Goal: Task Accomplishment & Management: Use online tool/utility

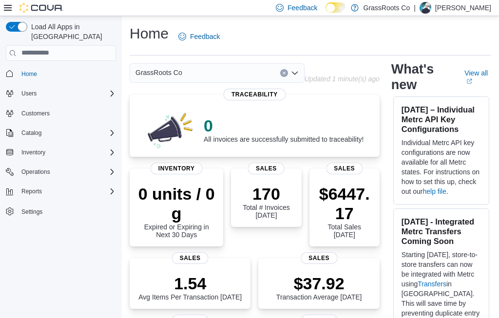
click at [4, 12] on icon at bounding box center [8, 8] width 8 height 8
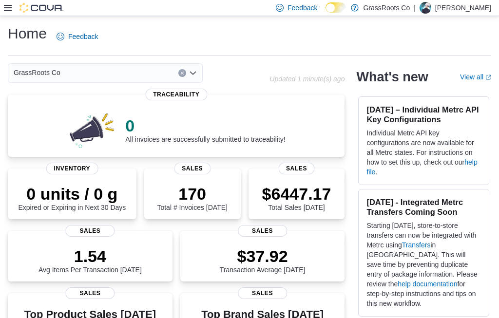
click at [7, 10] on icon at bounding box center [8, 8] width 8 height 8
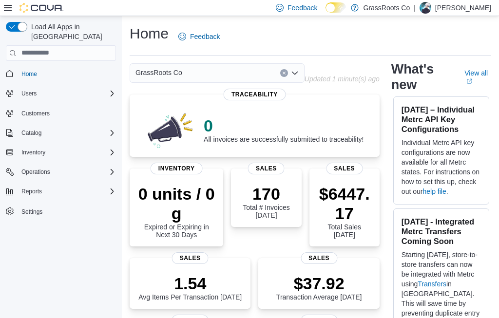
click at [111, 189] on div "Reports" at bounding box center [67, 192] width 98 height 12
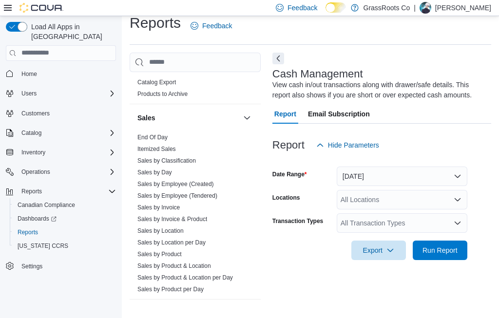
scroll to position [722, 0]
click at [159, 133] on link "End Of Day" at bounding box center [152, 136] width 30 height 7
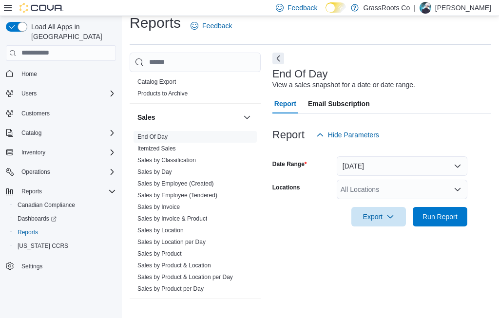
scroll to position [22, 0]
click at [277, 54] on button "Next" at bounding box center [278, 59] width 12 height 12
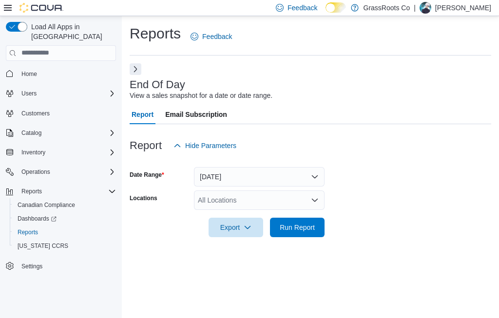
click at [305, 167] on button "[DATE]" at bounding box center [259, 176] width 130 height 19
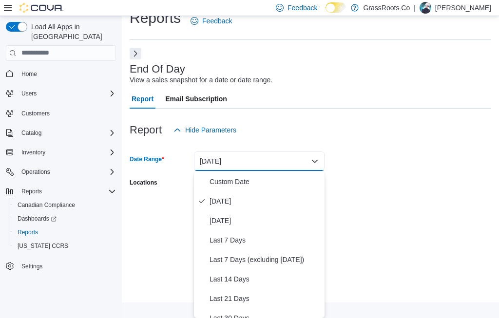
click at [392, 194] on div at bounding box center [310, 198] width 361 height 8
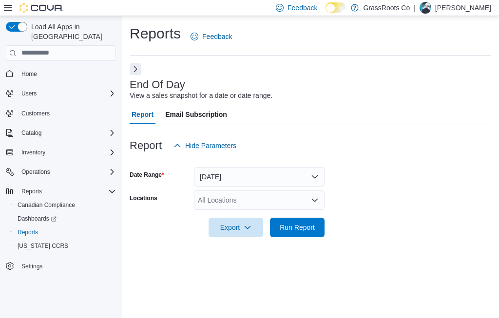
click at [304, 190] on div "All Locations" at bounding box center [259, 199] width 130 height 19
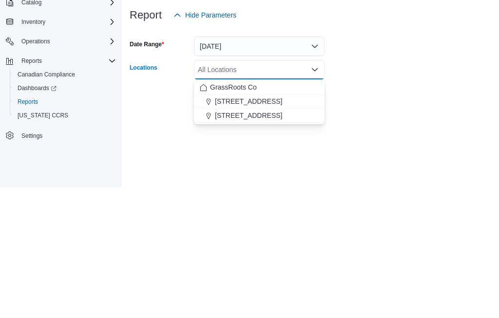
click at [282, 227] on span "[STREET_ADDRESS]" at bounding box center [248, 232] width 67 height 10
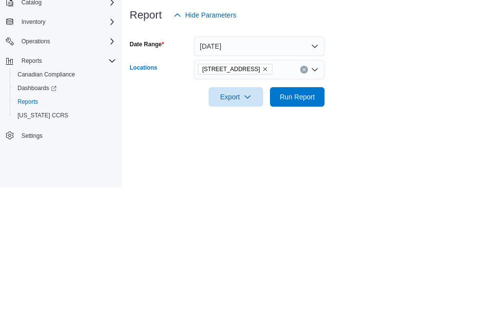
click at [390, 155] on form "Date Range Today Locations 1113 Lasalle Blvd, Greater Sudbury, Ontario Combo bo…" at bounding box center [310, 196] width 361 height 82
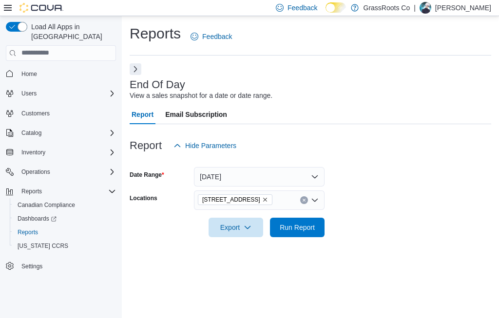
click at [313, 223] on span "Run Report" at bounding box center [296, 228] width 35 height 10
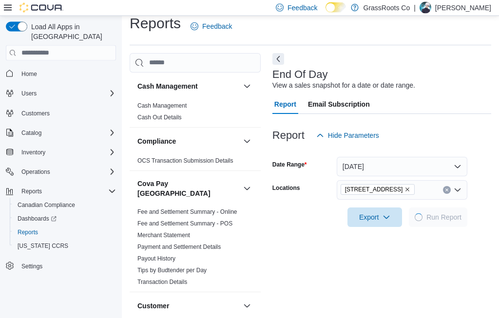
scroll to position [22, 0]
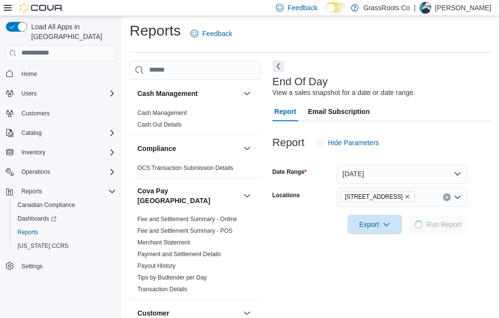
click at [279, 67] on button "Next" at bounding box center [278, 66] width 12 height 12
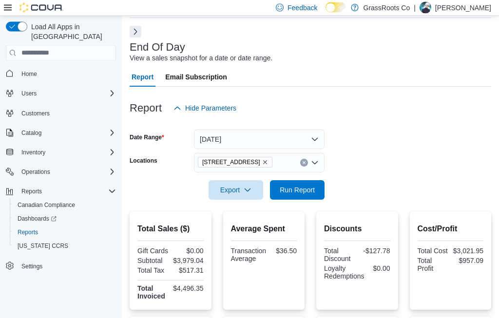
scroll to position [61, 0]
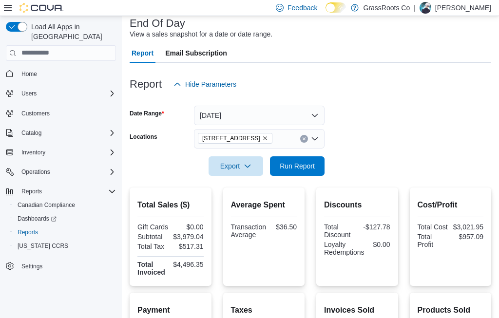
click at [316, 174] on span "Run Report" at bounding box center [297, 165] width 43 height 19
click at [297, 164] on span "Run Report" at bounding box center [296, 166] width 35 height 10
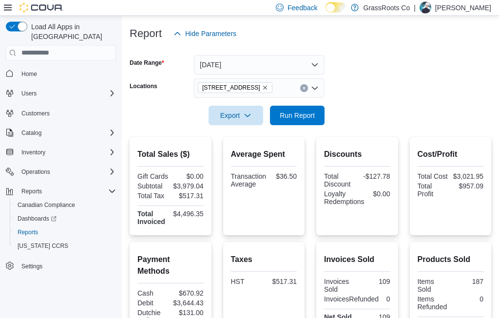
scroll to position [183, 0]
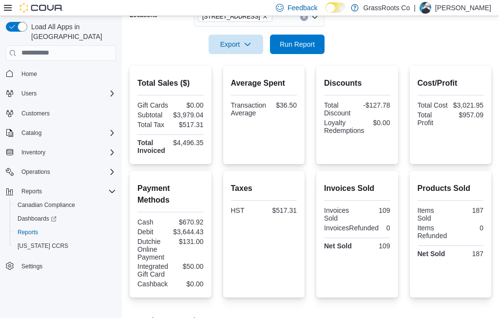
click at [303, 52] on span "Run Report" at bounding box center [297, 44] width 43 height 19
click at [241, 37] on span "Export" at bounding box center [235, 44] width 43 height 19
click at [251, 86] on span "Export to Pdf" at bounding box center [237, 84] width 44 height 8
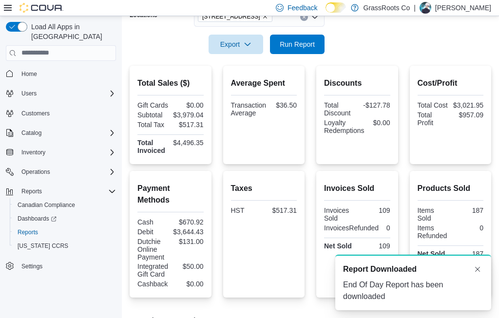
scroll to position [0, 0]
